Goal: Information Seeking & Learning: Learn about a topic

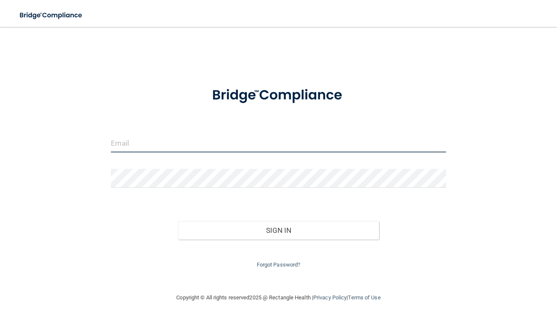
click at [289, 138] on input "email" at bounding box center [278, 143] width 335 height 19
type input "[EMAIL_ADDRESS][DOMAIN_NAME]"
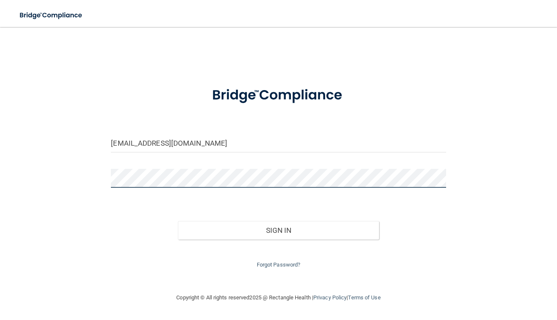
click at [178, 221] on button "Sign In" at bounding box center [278, 230] width 201 height 19
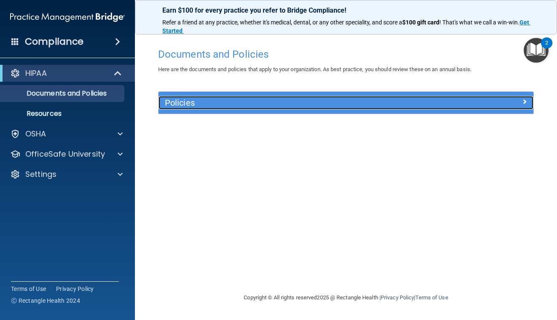
click at [457, 102] on div at bounding box center [487, 101] width 94 height 10
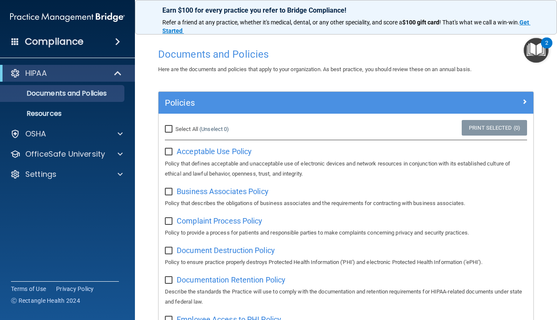
click at [171, 128] on input "Select All (Unselect 0) Unselect All" at bounding box center [170, 129] width 10 height 7
checkbox input "true"
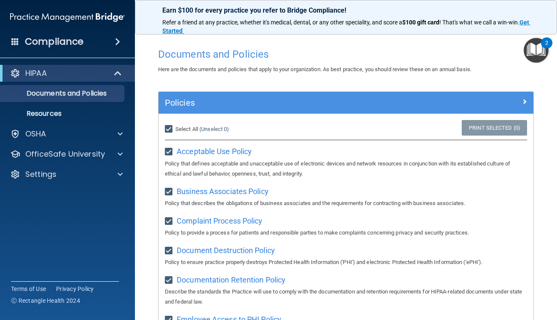
checkbox input "true"
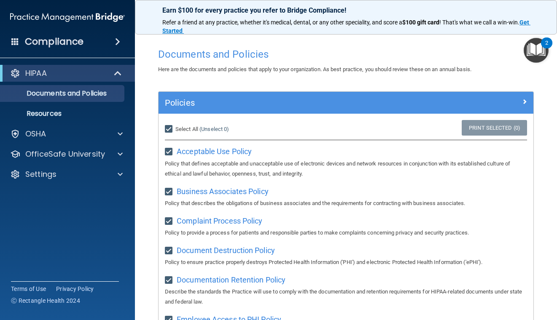
checkbox input "true"
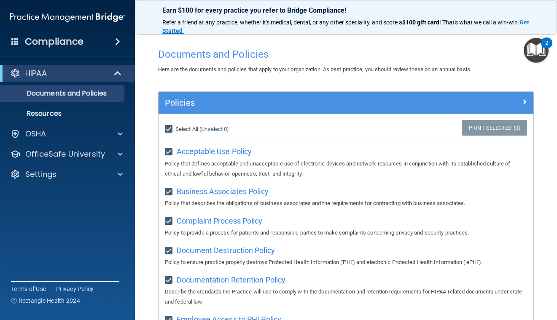
checkbox input "true"
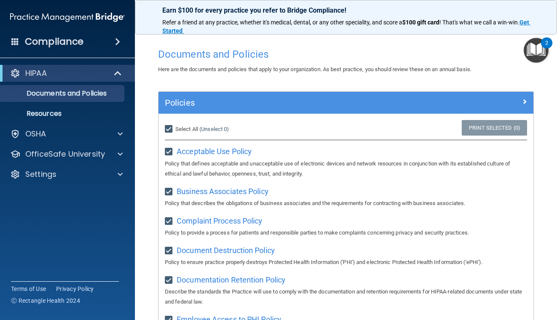
checkbox input "true"
click at [171, 128] on input "Select All (Unselect 21) Unselect All" at bounding box center [170, 129] width 10 height 7
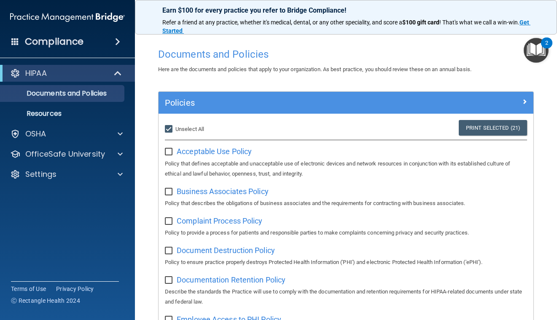
checkbox input "false"
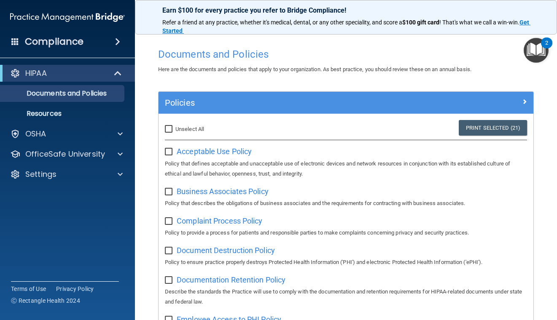
checkbox input "false"
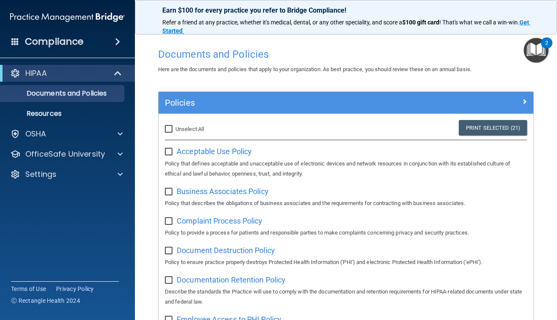
checkbox input "false"
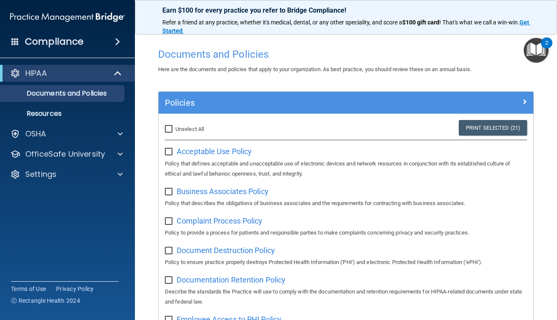
checkbox input "false"
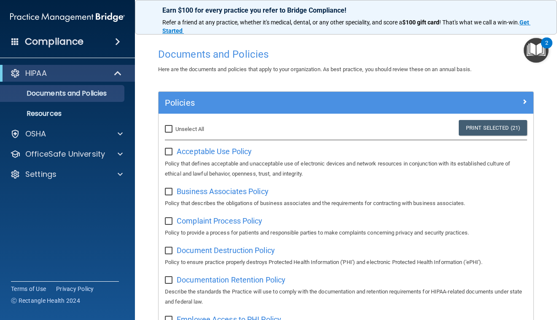
checkbox input "false"
click at [540, 42] on img "Open Resource Center, 2 new notifications" at bounding box center [535, 50] width 25 height 25
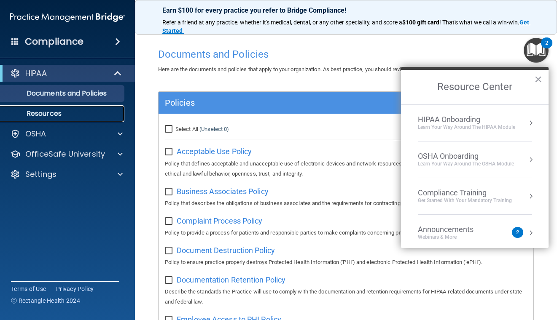
click at [83, 115] on p "Resources" at bounding box center [62, 114] width 115 height 8
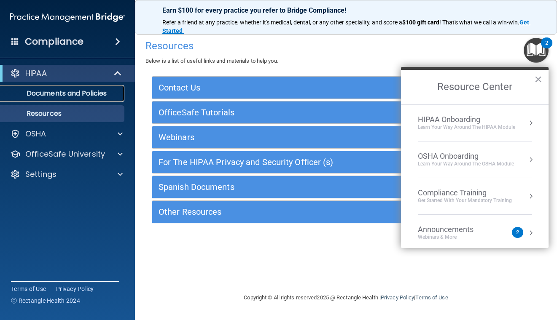
click at [90, 99] on link "Documents and Policies" at bounding box center [58, 93] width 133 height 17
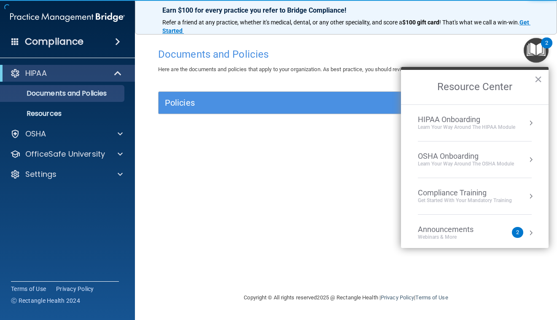
click at [499, 129] on div "Learn Your Way around the HIPAA module" at bounding box center [466, 127] width 97 height 7
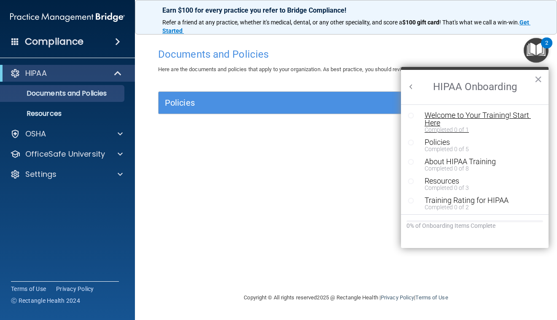
click at [491, 122] on div "Welcome to Your Training! Start Here" at bounding box center [480, 119] width 113 height 15
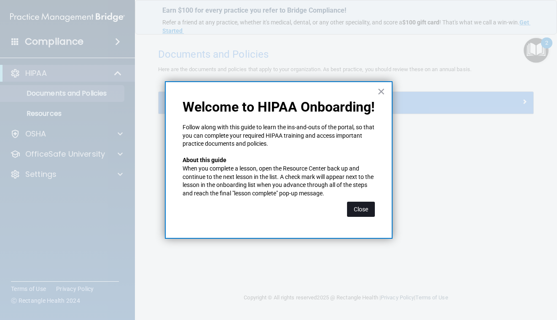
click at [367, 205] on button "Close" at bounding box center [361, 209] width 28 height 15
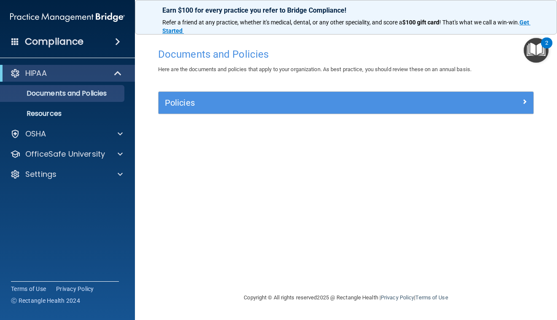
click at [538, 54] on img "Open Resource Center, 2 new notifications" at bounding box center [535, 50] width 25 height 25
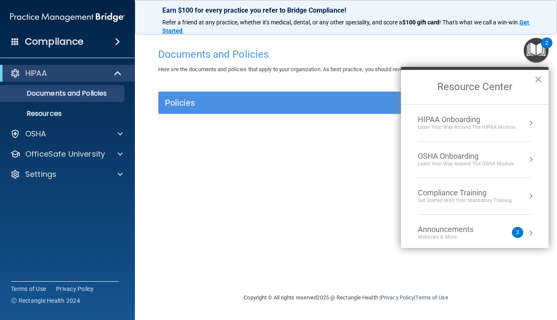
click at [486, 122] on div "HIPAA Onboarding" at bounding box center [466, 119] width 97 height 9
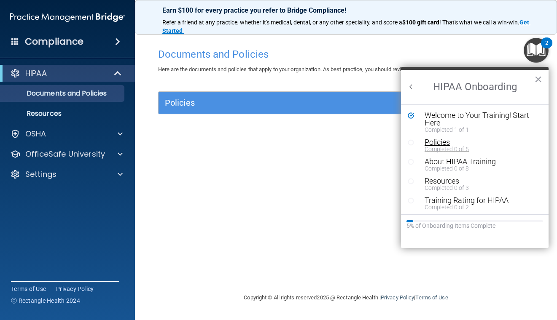
click at [467, 143] on div "Policies" at bounding box center [480, 143] width 113 height 8
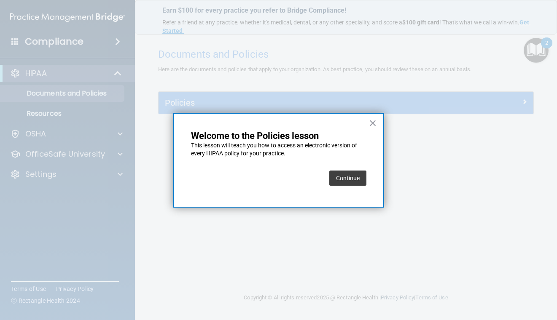
click at [359, 173] on button "Continue" at bounding box center [347, 178] width 37 height 15
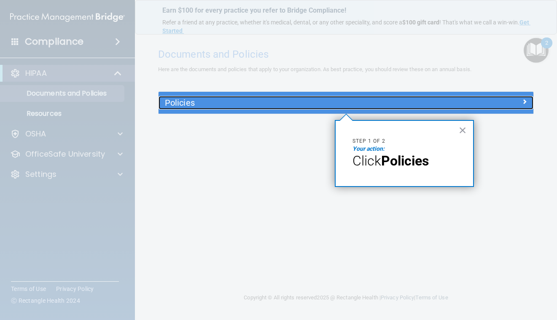
click at [325, 109] on div "Policies" at bounding box center [298, 102] width 281 height 13
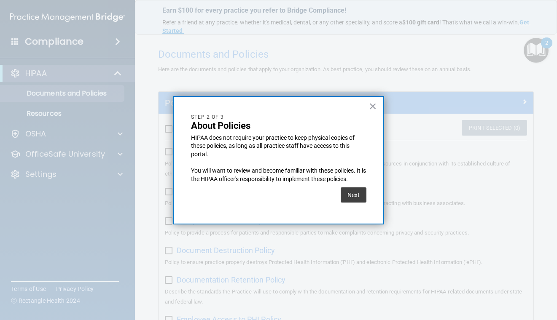
click at [345, 187] on div "Next" at bounding box center [354, 195] width 26 height 24
click at [349, 196] on button "Next" at bounding box center [354, 195] width 26 height 15
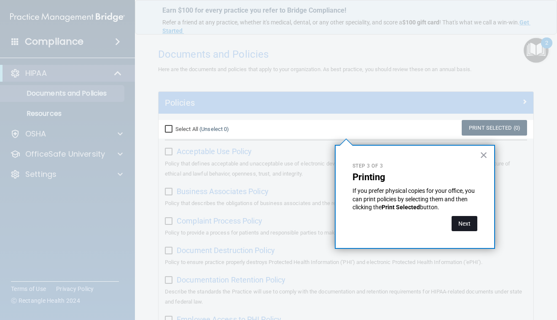
click at [472, 226] on button "Next" at bounding box center [464, 223] width 26 height 15
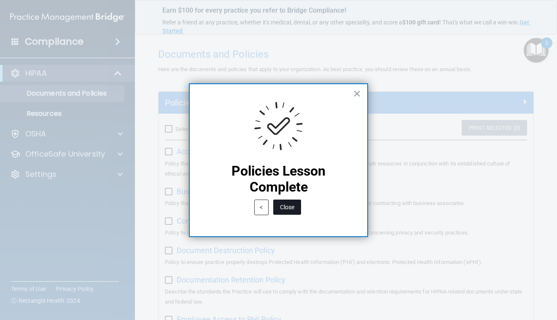
click at [292, 204] on button "Close" at bounding box center [287, 207] width 28 height 15
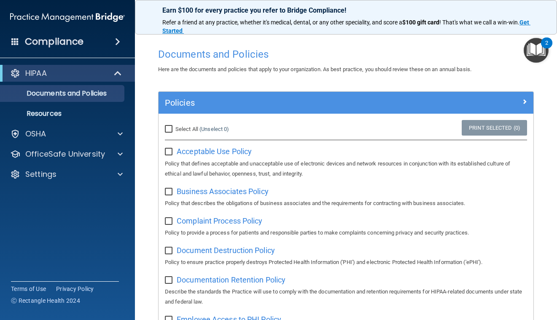
click at [168, 131] on input "Select All (Unselect 0) Unselect All" at bounding box center [170, 129] width 10 height 7
checkbox input "true"
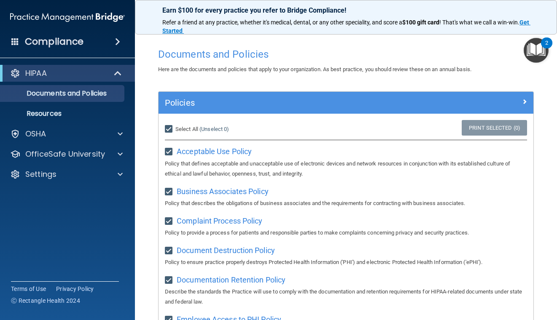
checkbox input "true"
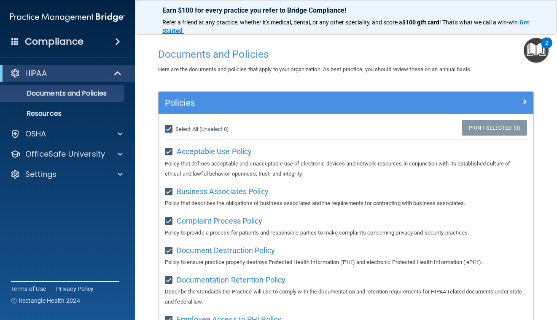
checkbox input "true"
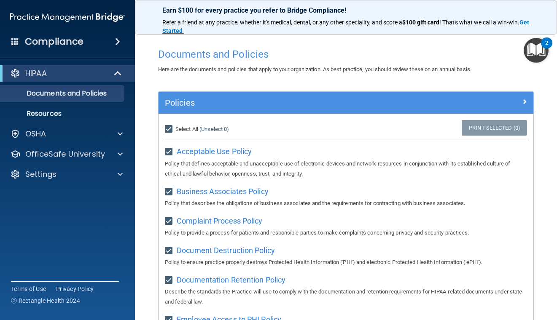
checkbox input "true"
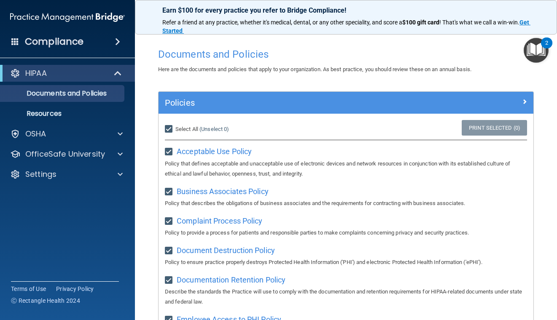
checkbox input "true"
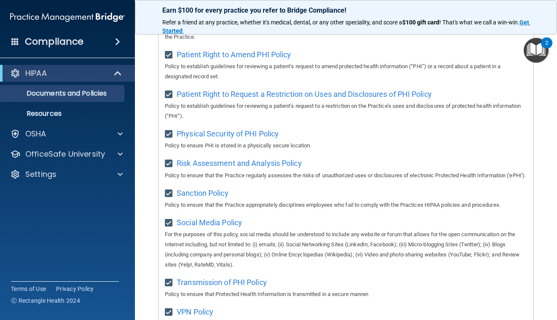
scroll to position [622, 0]
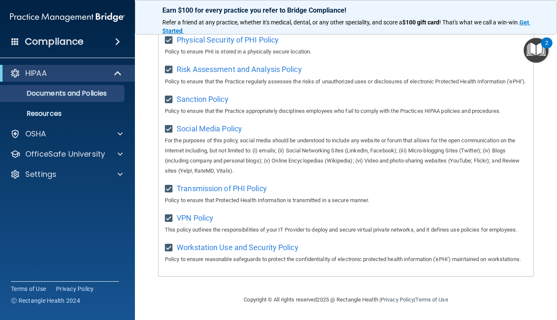
click at [540, 54] on img "Open Resource Center, 2 new notifications" at bounding box center [535, 50] width 25 height 25
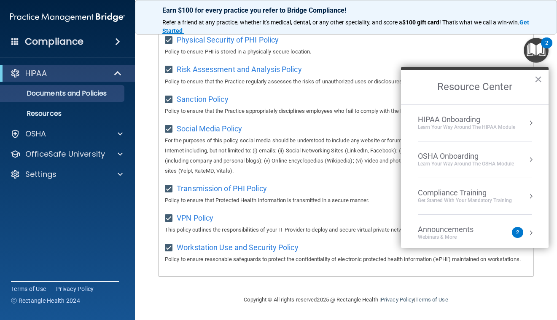
click at [512, 112] on li "HIPAA Onboarding Learn Your Way around the HIPAA module" at bounding box center [475, 123] width 114 height 37
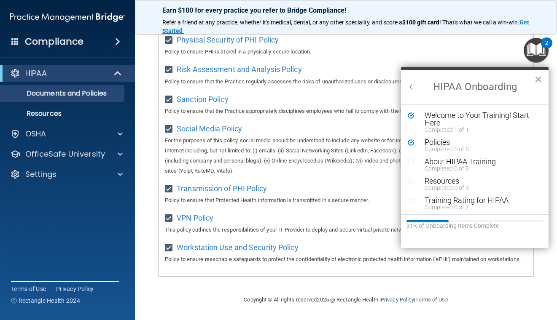
scroll to position [0, 0]
click at [480, 162] on div "About HIPAA Training" at bounding box center [480, 162] width 113 height 8
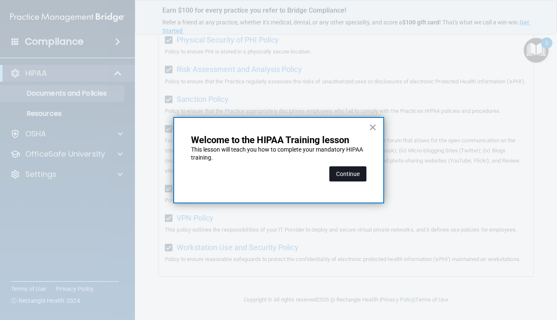
click at [343, 170] on button "Continue" at bounding box center [347, 173] width 37 height 15
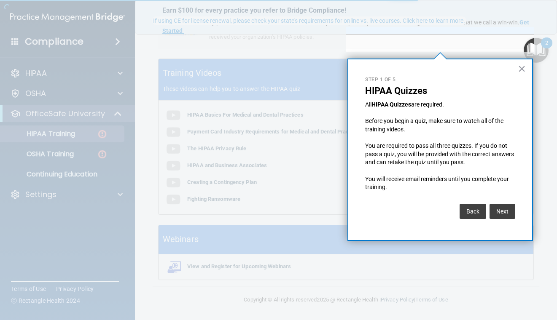
scroll to position [65, 0]
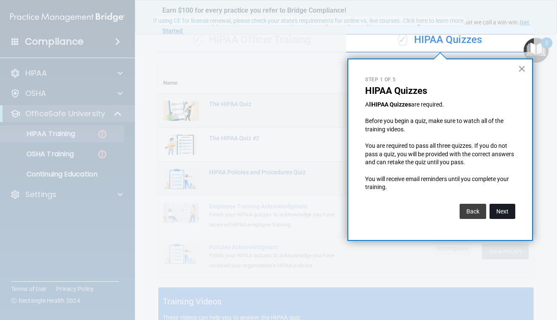
click at [494, 212] on button "Next" at bounding box center [502, 211] width 26 height 15
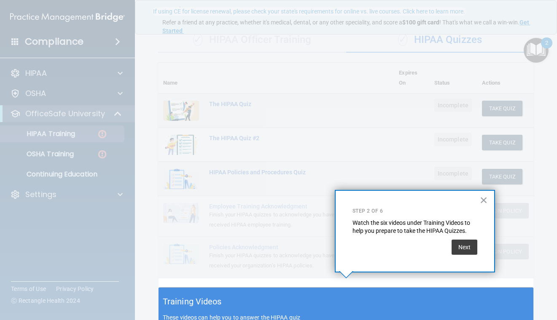
scroll to position [74, 0]
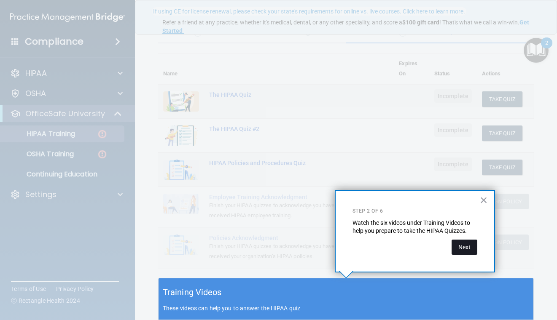
click at [464, 248] on button "Next" at bounding box center [464, 247] width 26 height 15
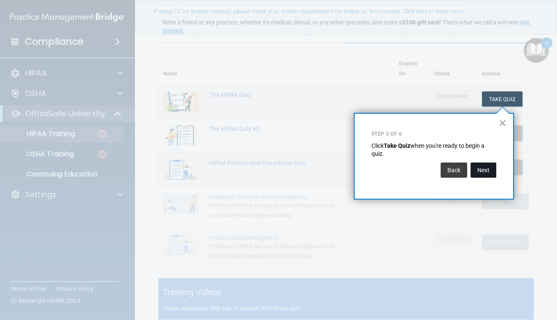
click at [479, 172] on button "Next" at bounding box center [483, 170] width 26 height 15
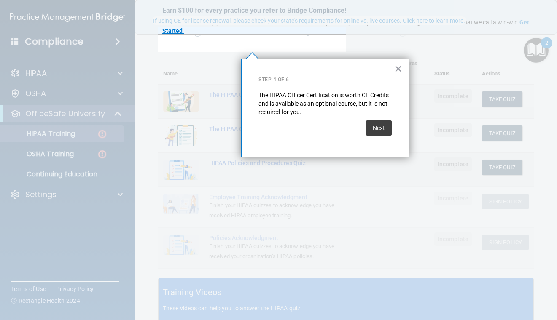
scroll to position [65, 0]
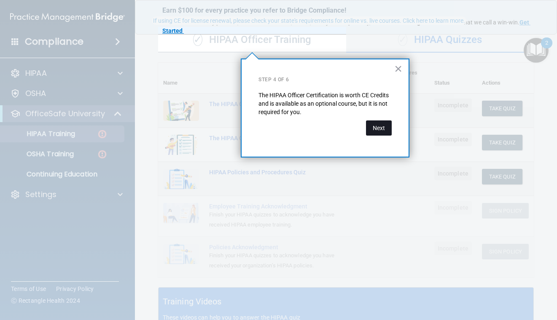
click at [377, 129] on button "Next" at bounding box center [379, 128] width 26 height 15
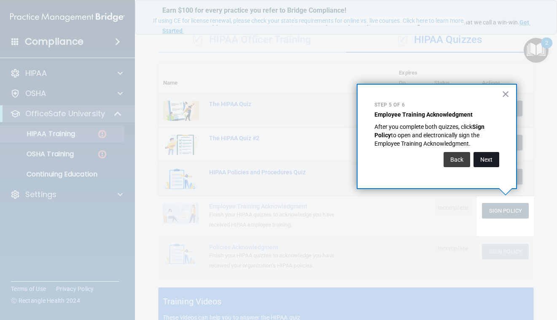
click at [485, 165] on button "Next" at bounding box center [486, 159] width 26 height 15
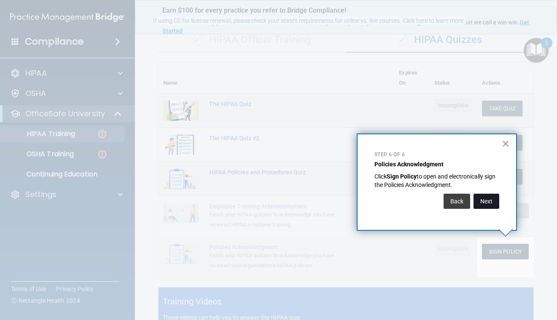
click at [485, 203] on button "Next" at bounding box center [486, 201] width 26 height 15
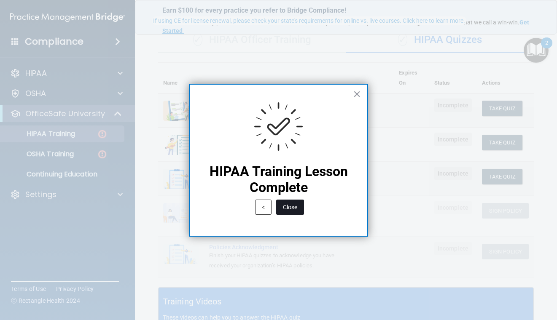
click at [292, 208] on button "Close" at bounding box center [290, 207] width 28 height 15
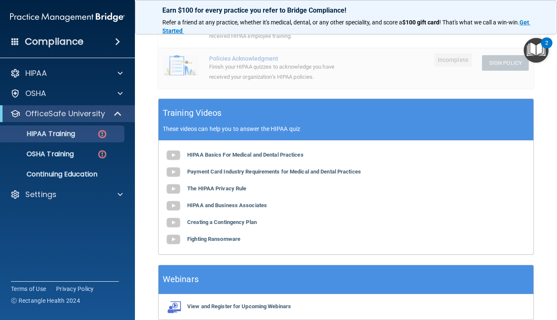
scroll to position [294, 0]
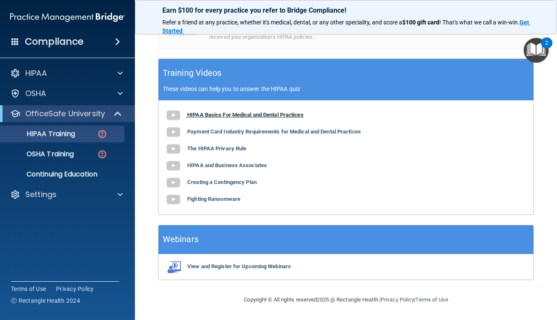
click at [263, 114] on b "HIPAA Basics For Medical and Dental Practices" at bounding box center [245, 115] width 116 height 6
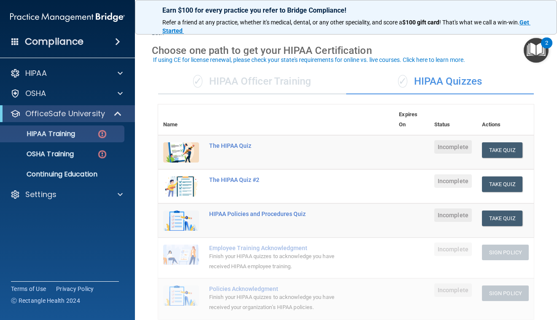
scroll to position [26, 0]
